Goal: Transaction & Acquisition: Purchase product/service

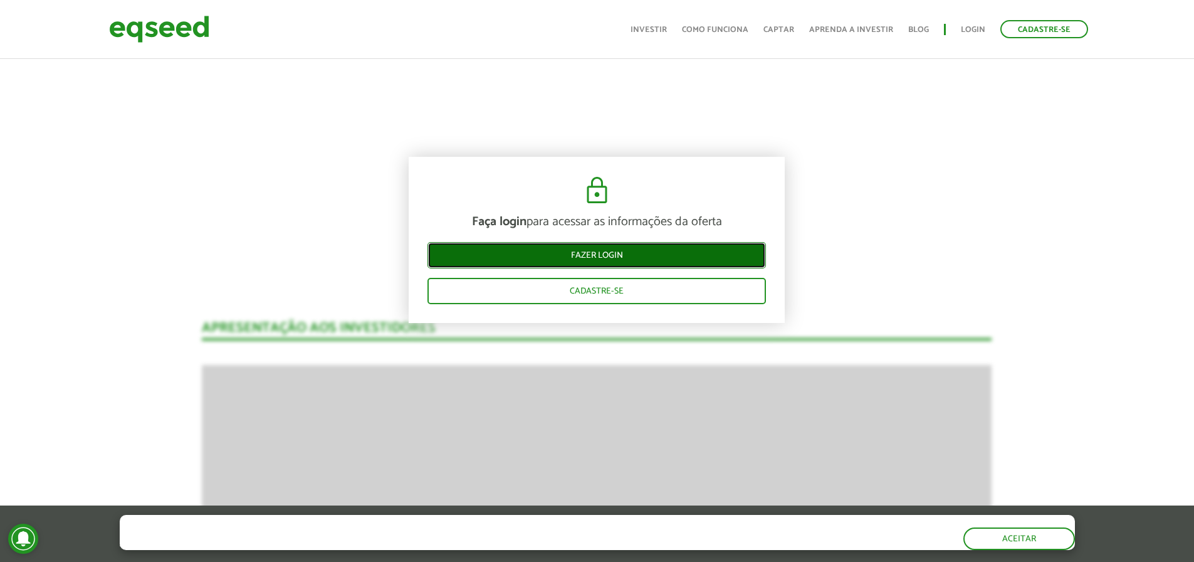
click at [575, 248] on link "Fazer login" at bounding box center [596, 255] width 338 height 26
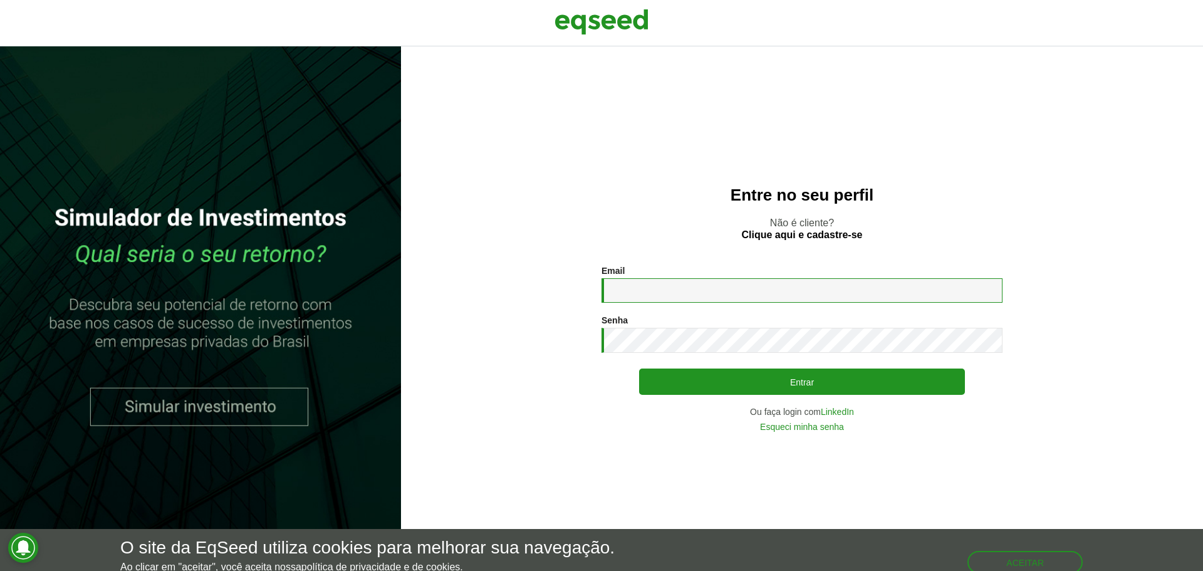
click at [696, 285] on input "Email *" at bounding box center [802, 290] width 401 height 24
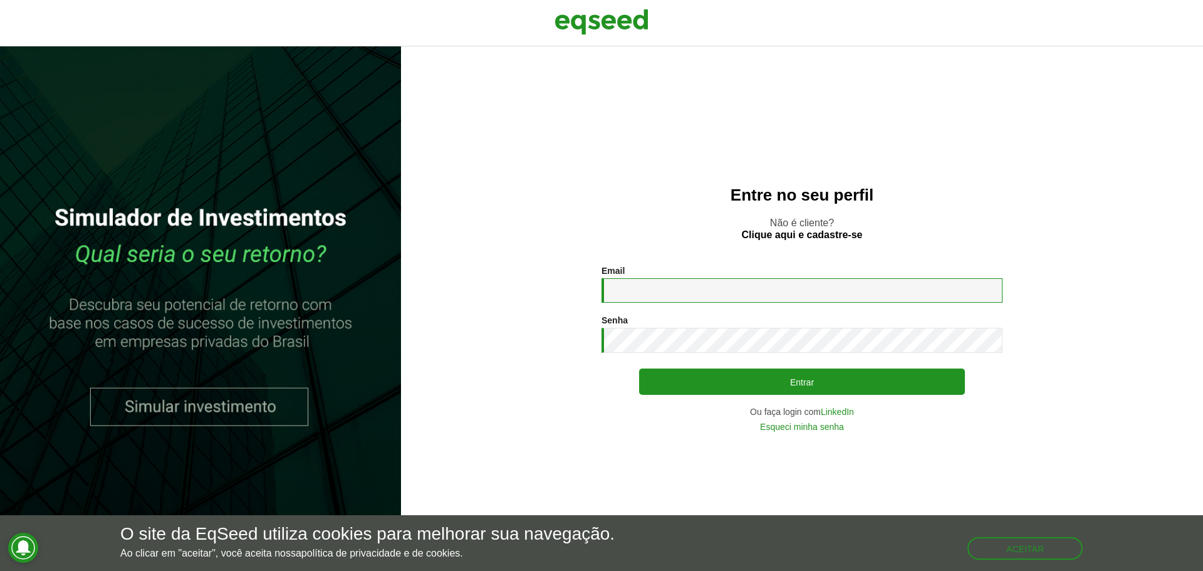
type input "**********"
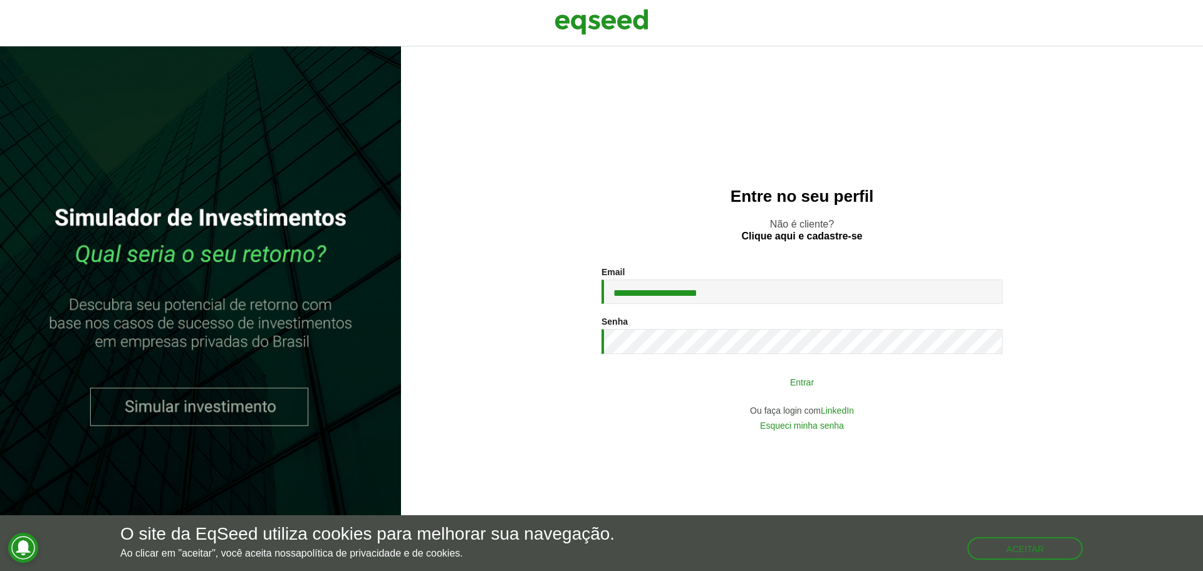
click at [803, 388] on button "Entrar" at bounding box center [802, 382] width 326 height 24
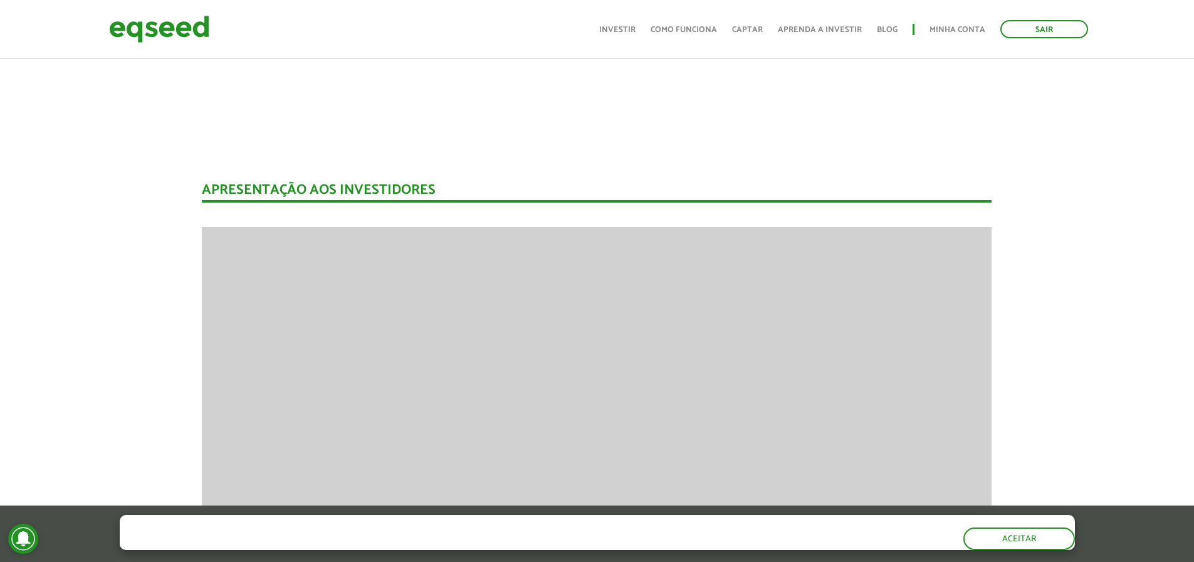
scroll to position [1703, 0]
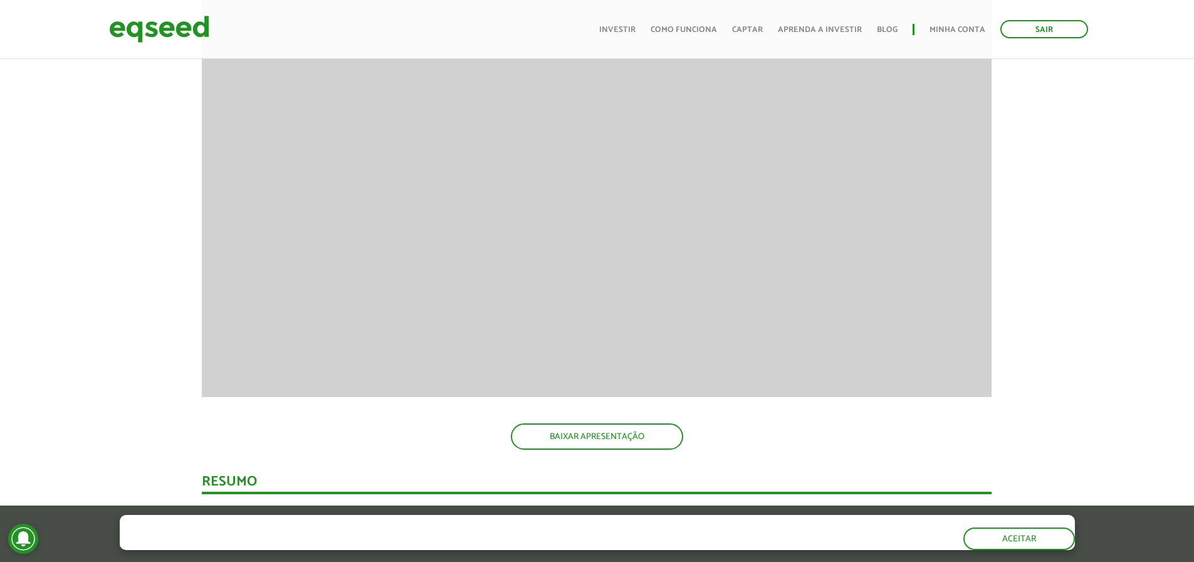
scroll to position [1954, 0]
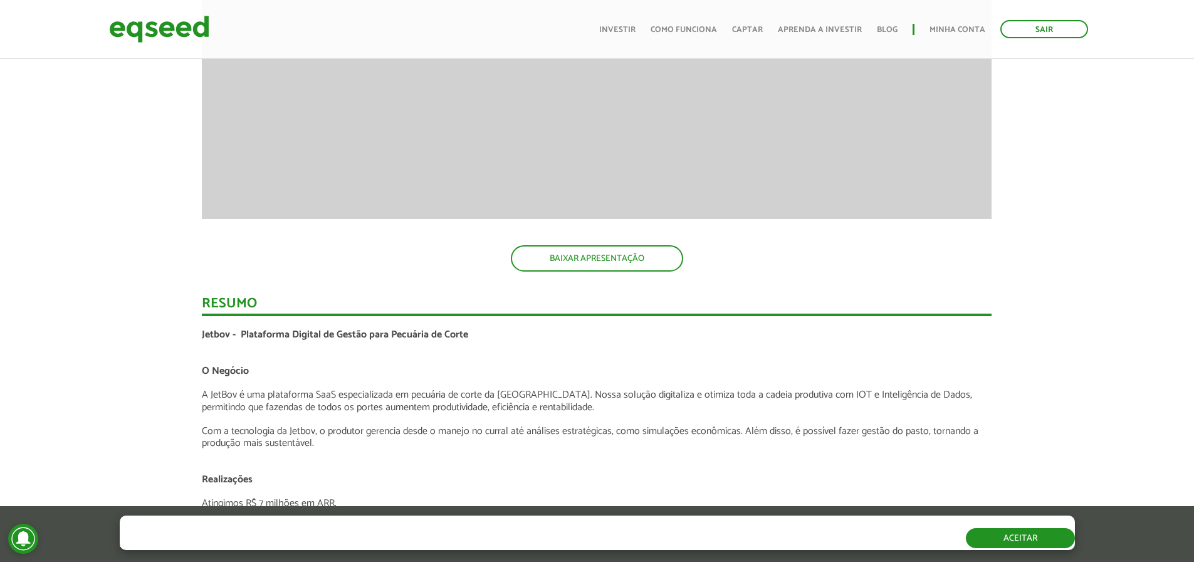
click at [1046, 543] on button "Aceitar" at bounding box center [1020, 538] width 109 height 20
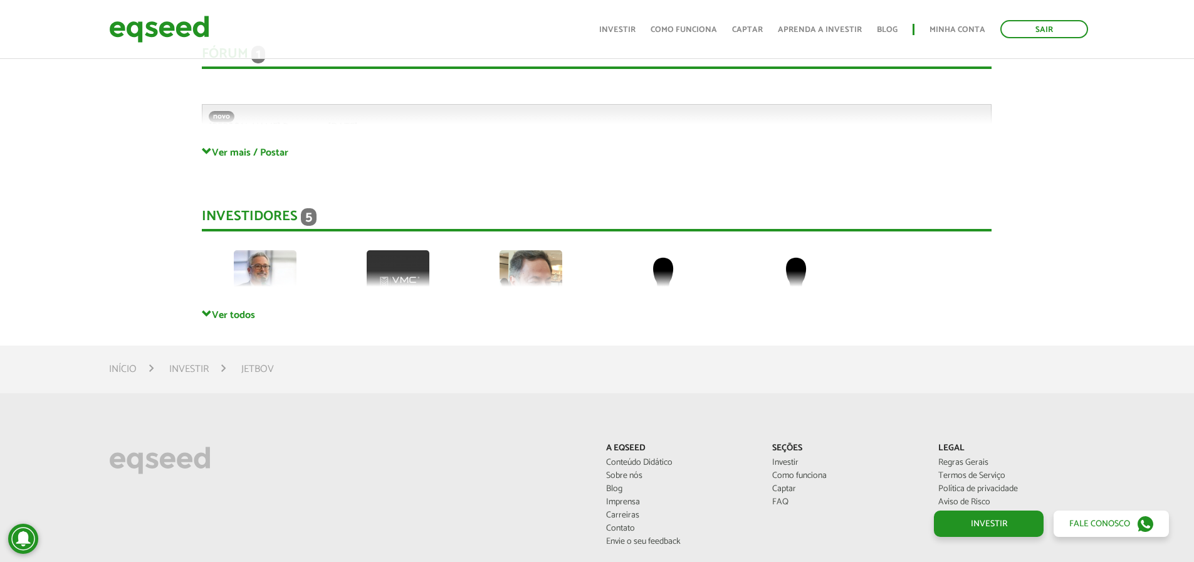
scroll to position [3510, 0]
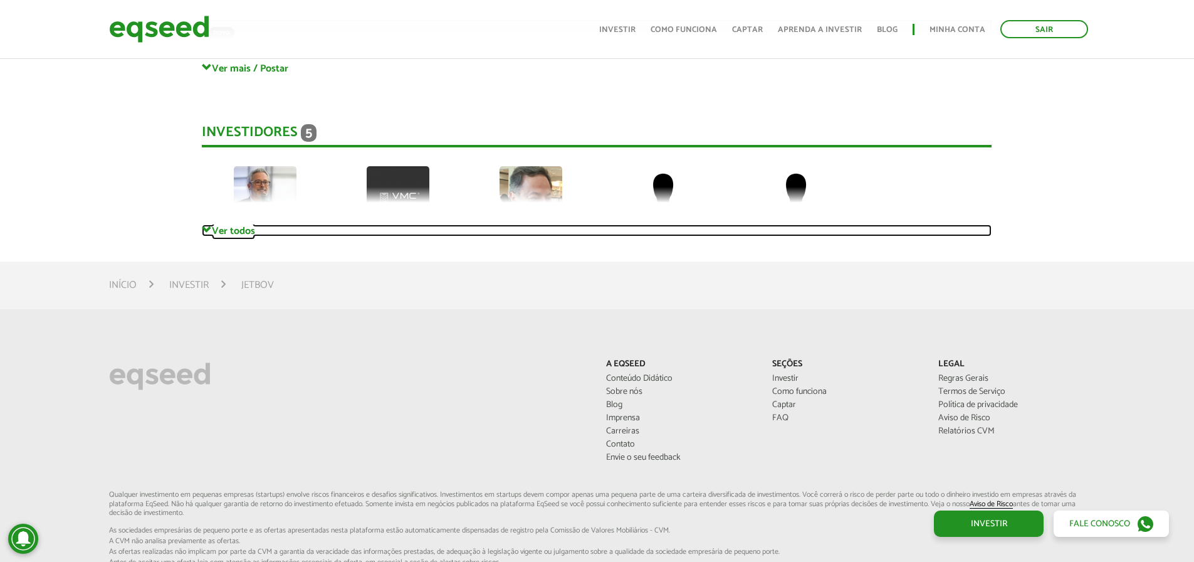
click at [235, 230] on link "Ver todos" at bounding box center [597, 230] width 790 height 12
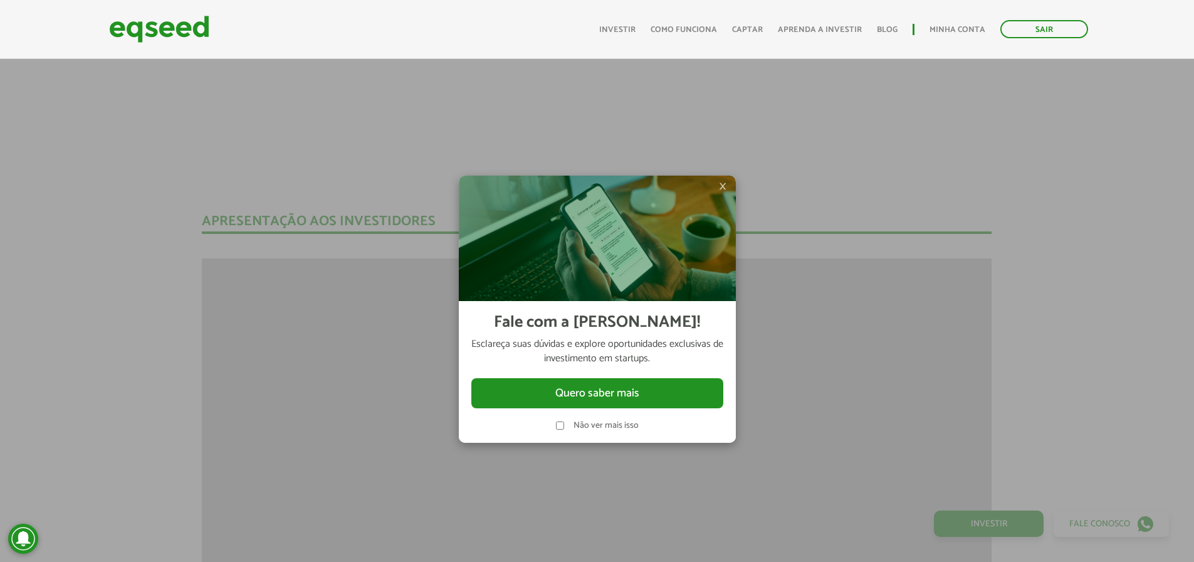
scroll to position [1662, 0]
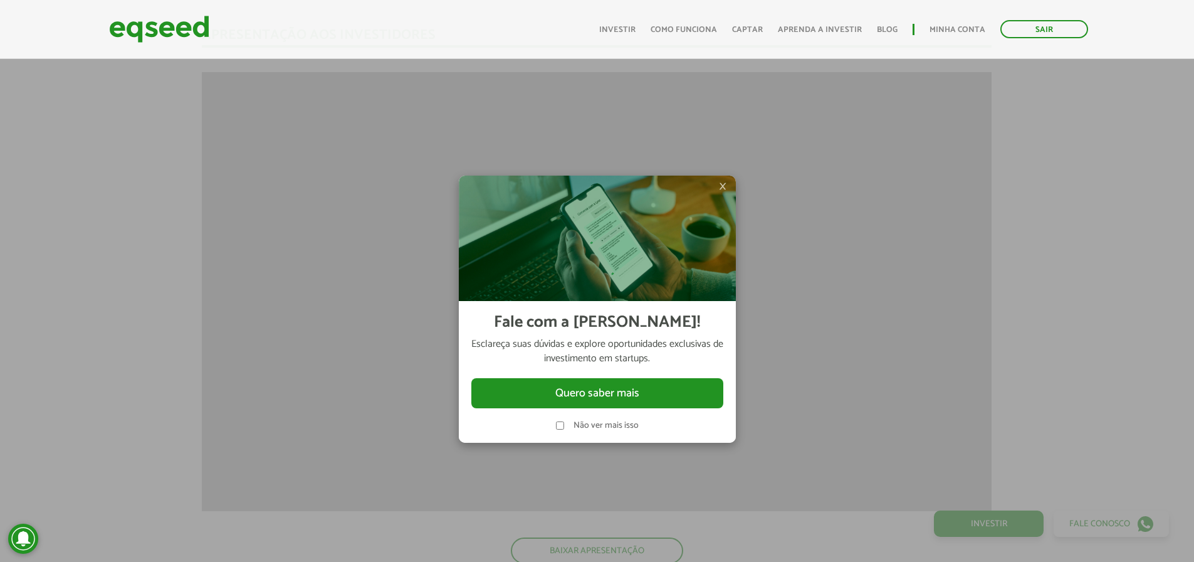
click at [726, 191] on span "×" at bounding box center [723, 186] width 8 height 15
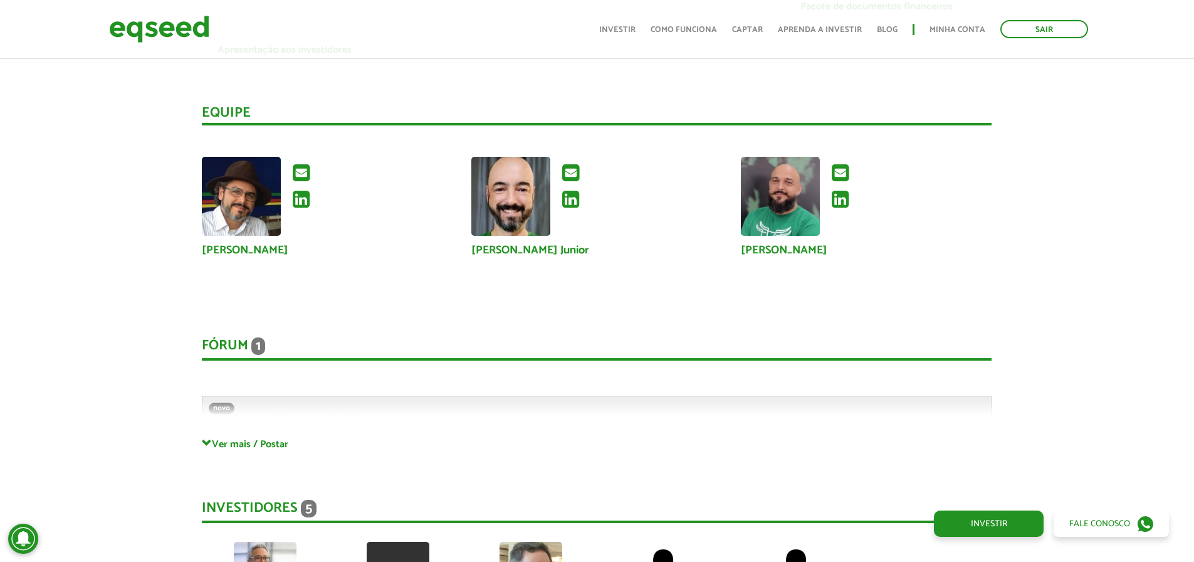
scroll to position [3332, 0]
